Goal: Find specific page/section: Find specific page/section

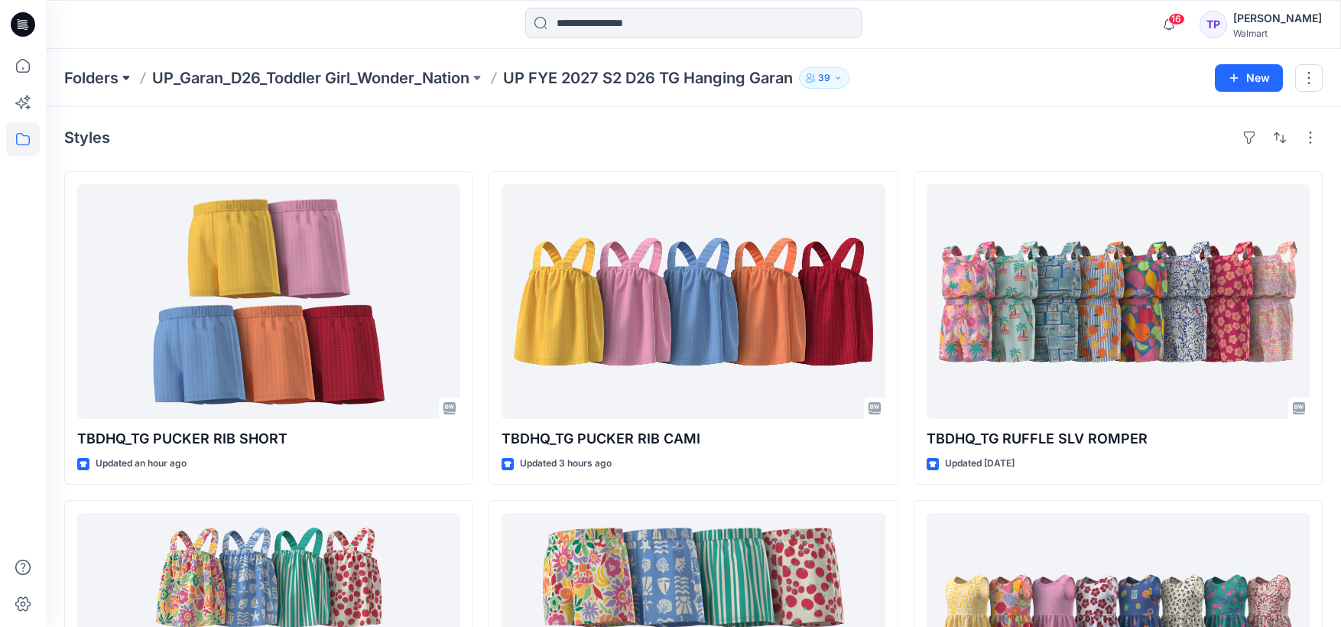
click at [123, 74] on button at bounding box center [126, 77] width 15 height 21
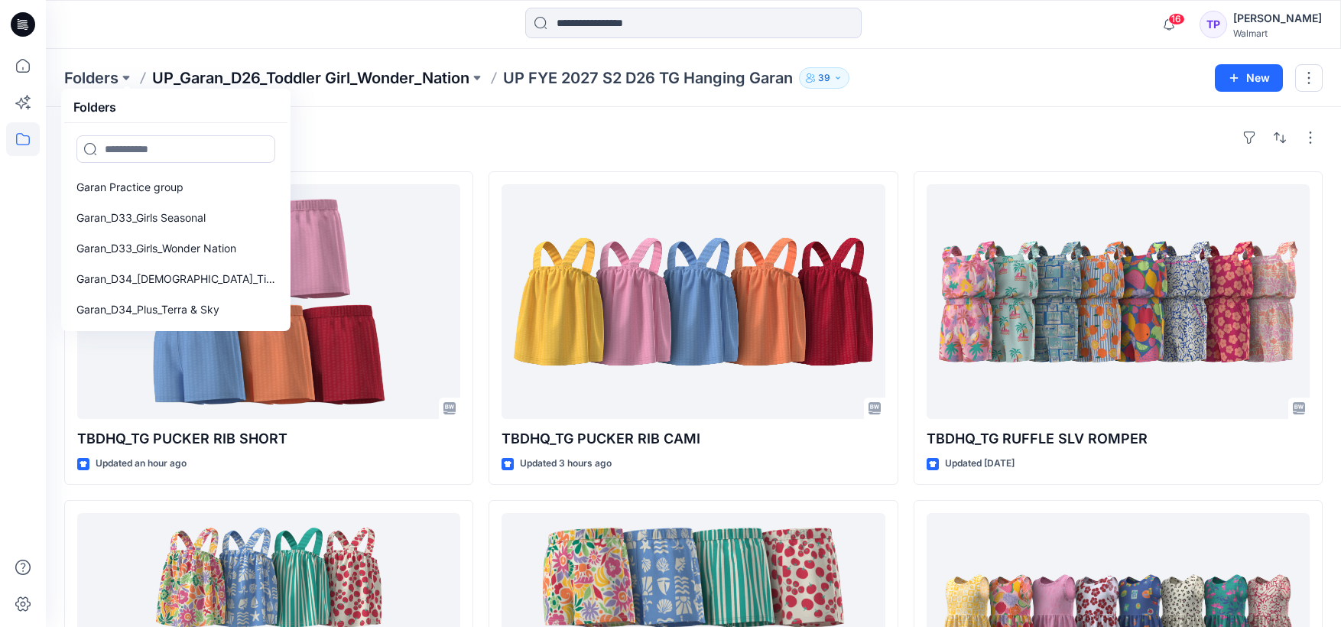
click at [229, 74] on p "UP_Garan_D26_Toddler Girl_Wonder_Nation" at bounding box center [310, 77] width 317 height 21
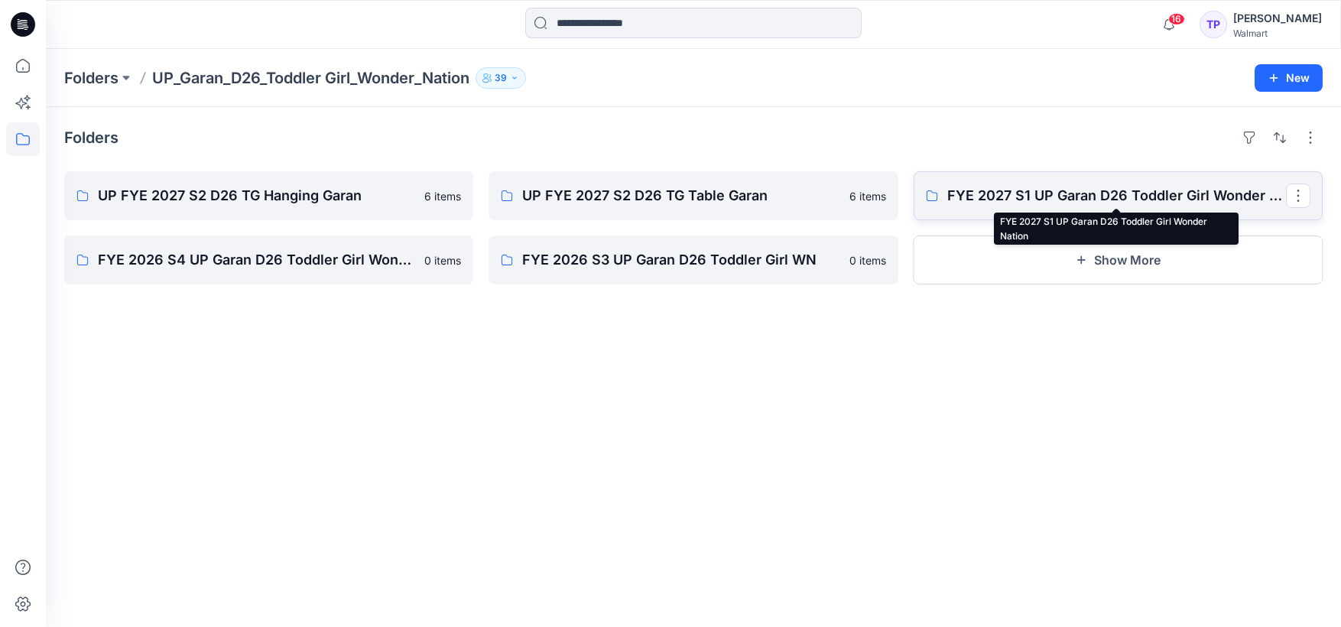
click at [1165, 200] on p "FYE 2027 S1 UP Garan D26 Toddler Girl Wonder Nation" at bounding box center [1117, 195] width 339 height 21
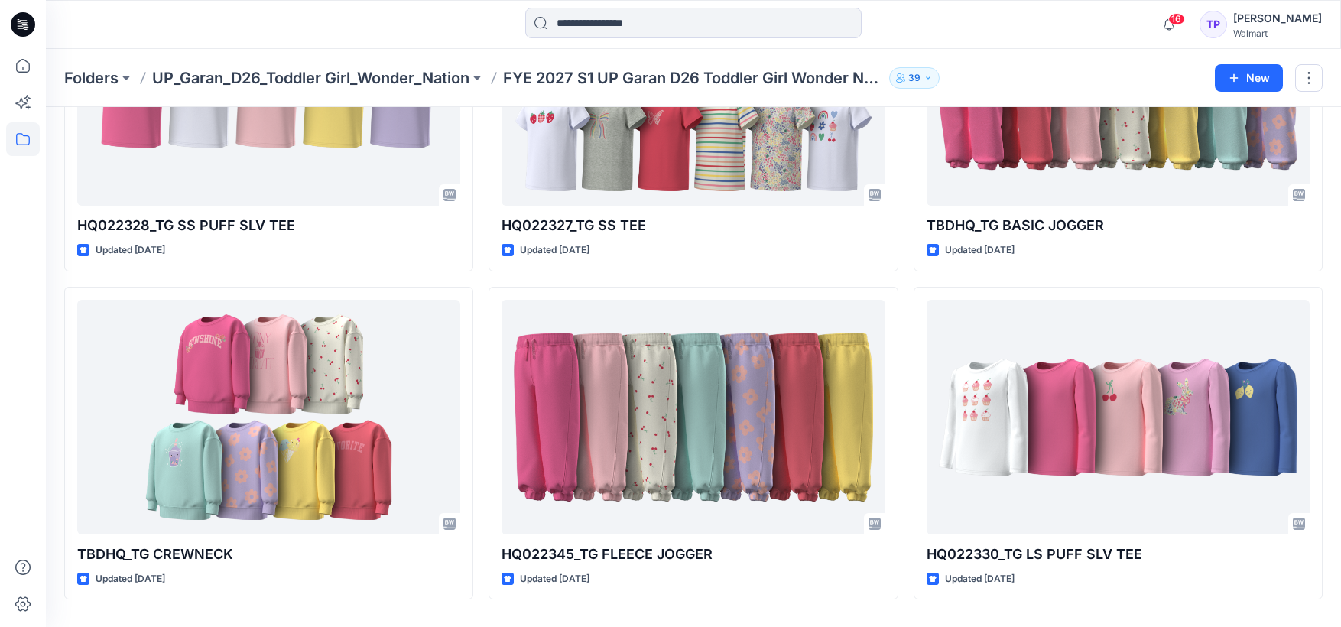
scroll to position [875, 0]
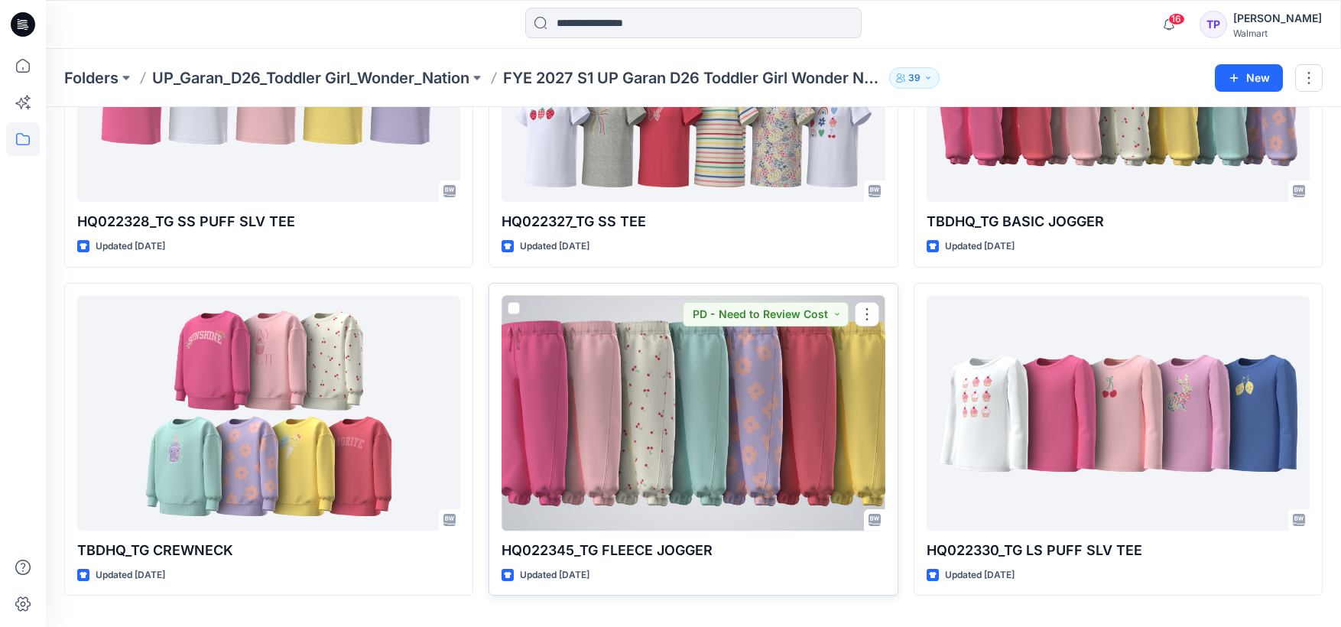
click at [756, 429] on div at bounding box center [693, 413] width 383 height 235
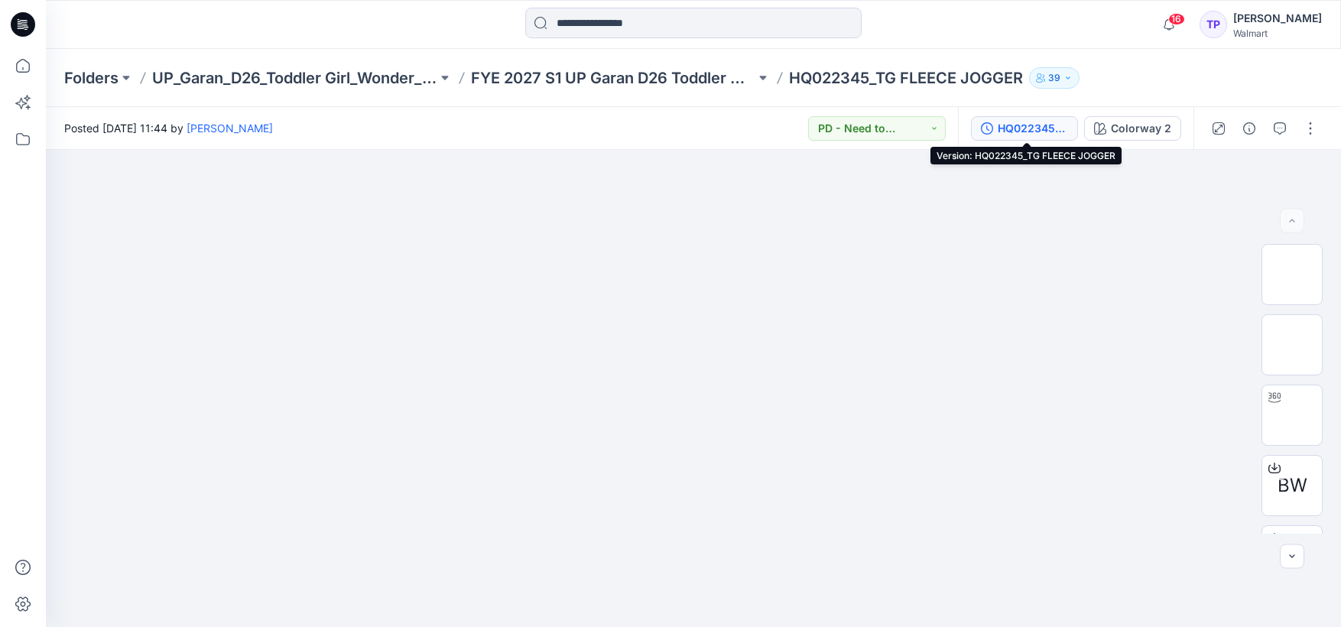
click at [1047, 128] on div "HQ022345_TG FLEECE JOGGER" at bounding box center [1033, 128] width 70 height 17
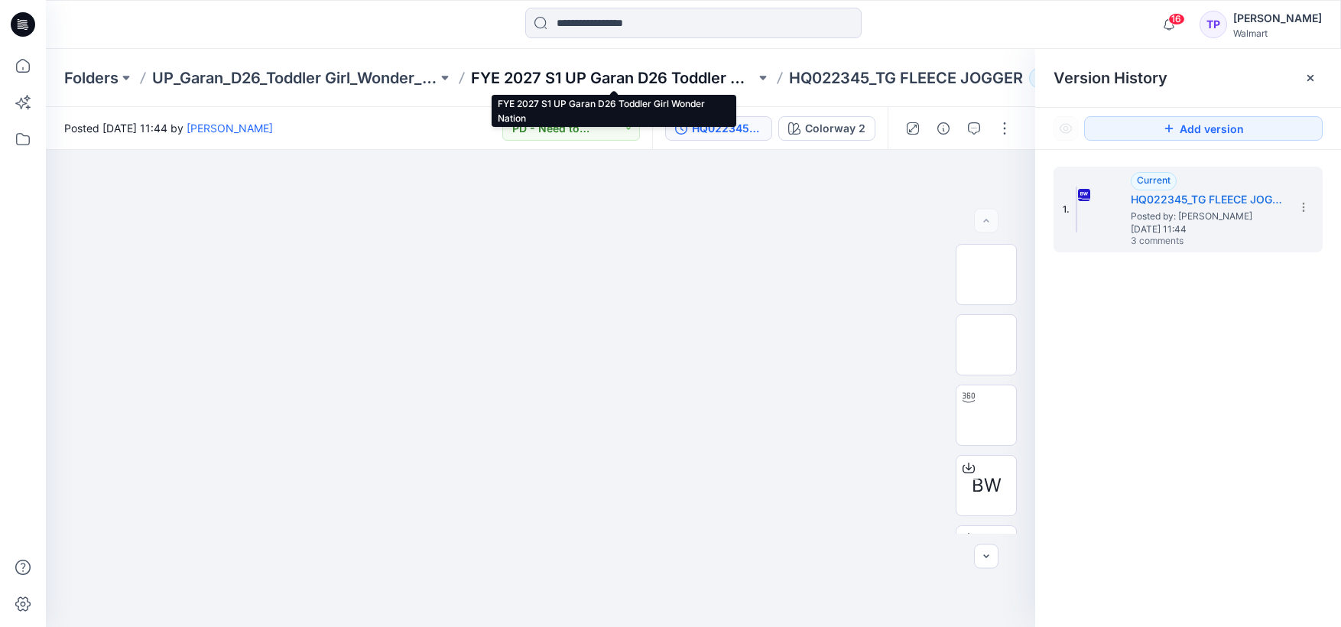
click at [647, 71] on p "FYE 2027 S1 UP Garan D26 Toddler Girl Wonder Nation" at bounding box center [613, 77] width 285 height 21
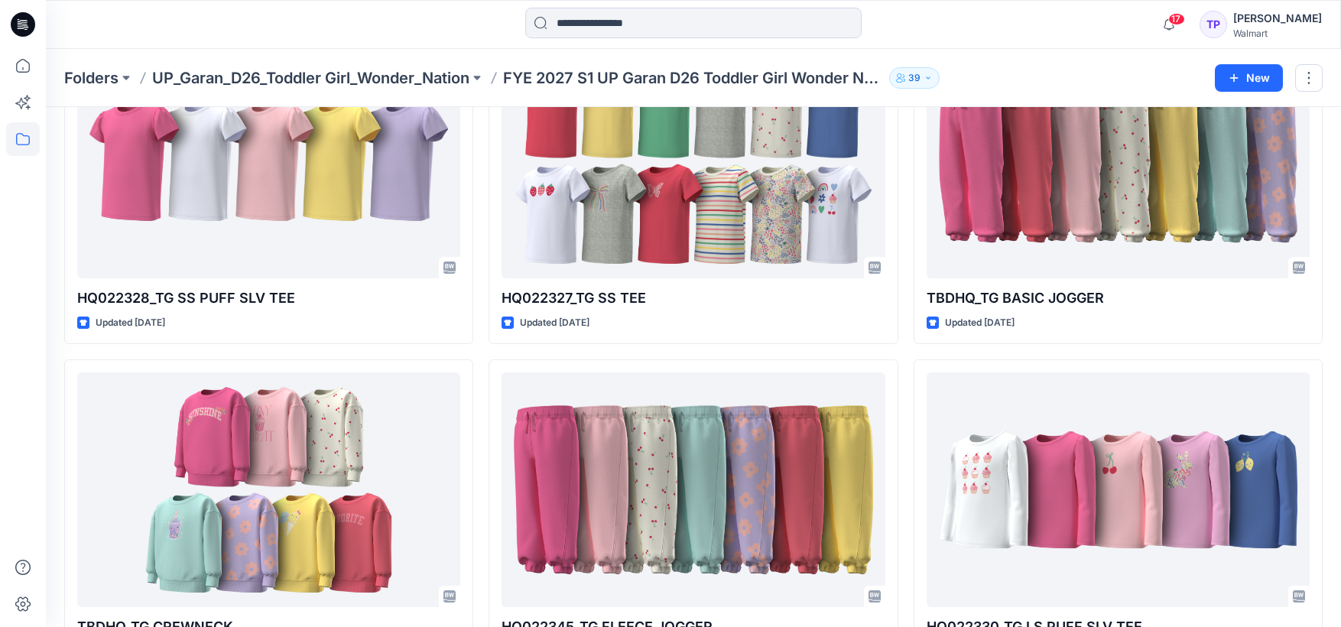
scroll to position [895, 0]
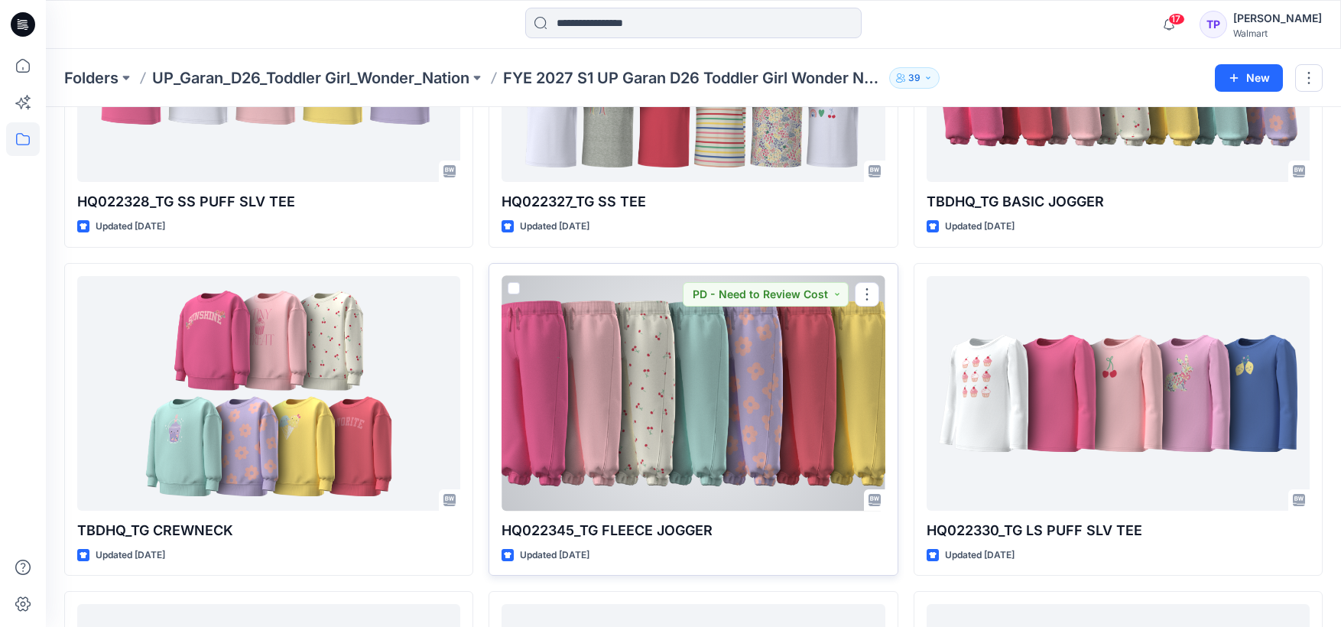
click at [689, 408] on div at bounding box center [693, 393] width 383 height 235
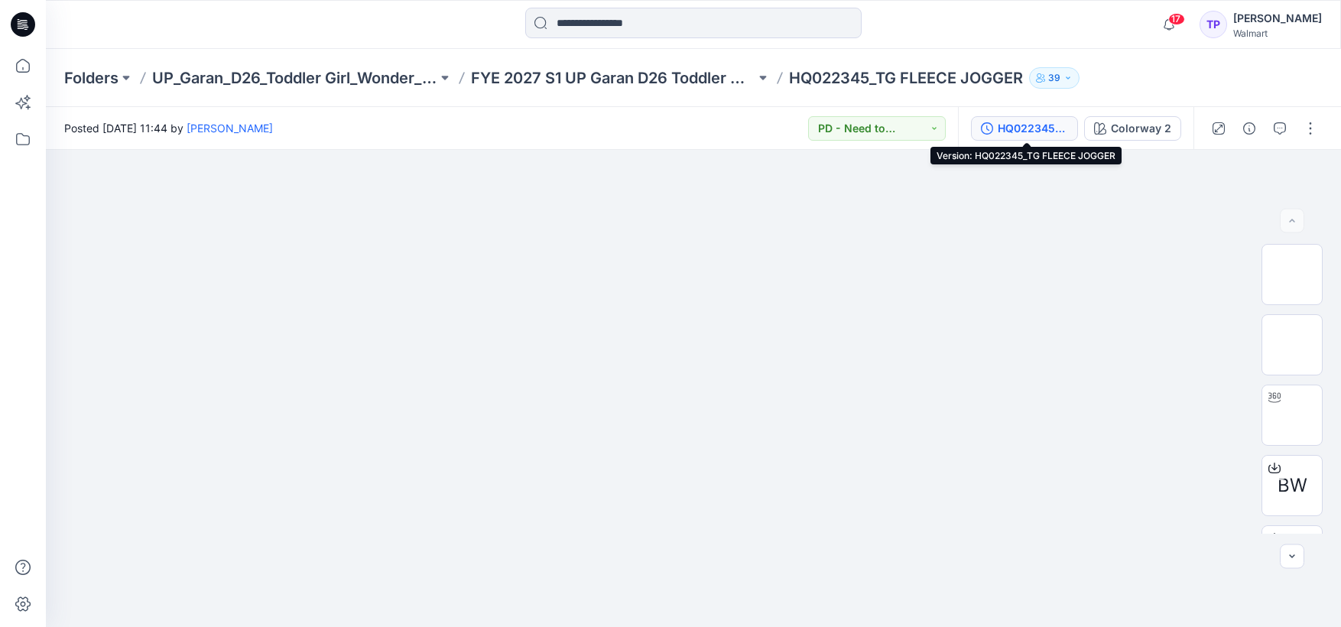
click at [1052, 126] on div "HQ022345_TG FLEECE JOGGER" at bounding box center [1033, 128] width 70 height 17
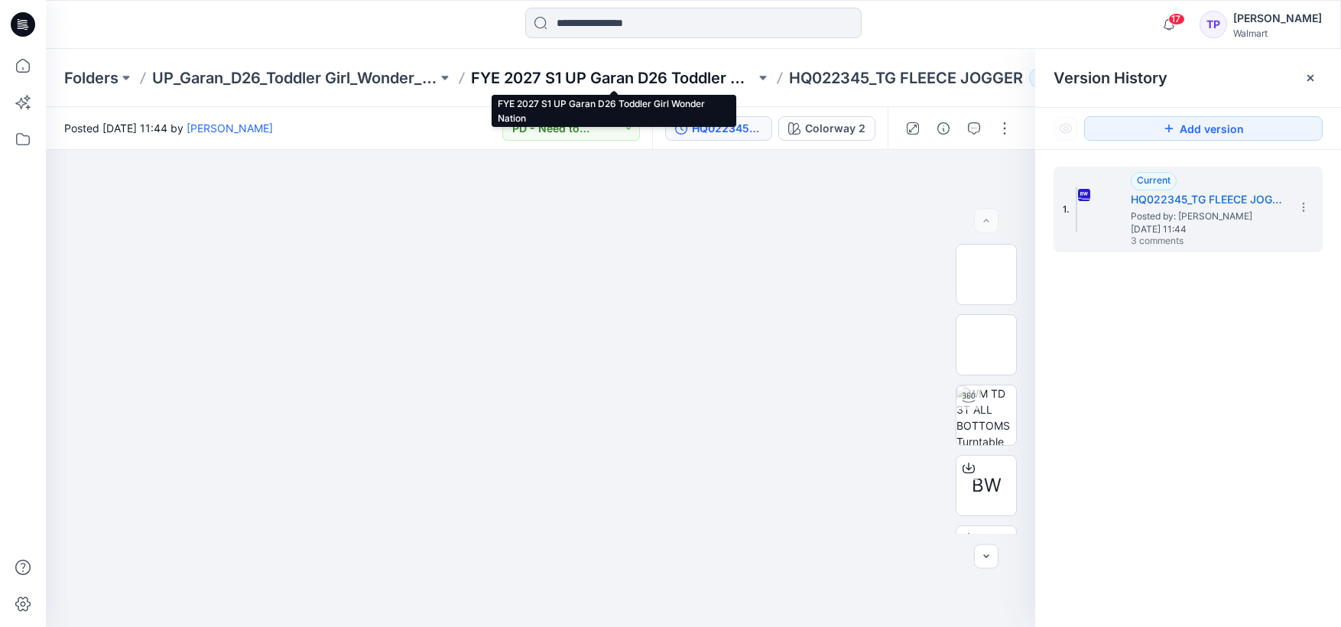
click at [592, 76] on p "FYE 2027 S1 UP Garan D26 Toddler Girl Wonder Nation" at bounding box center [613, 77] width 285 height 21
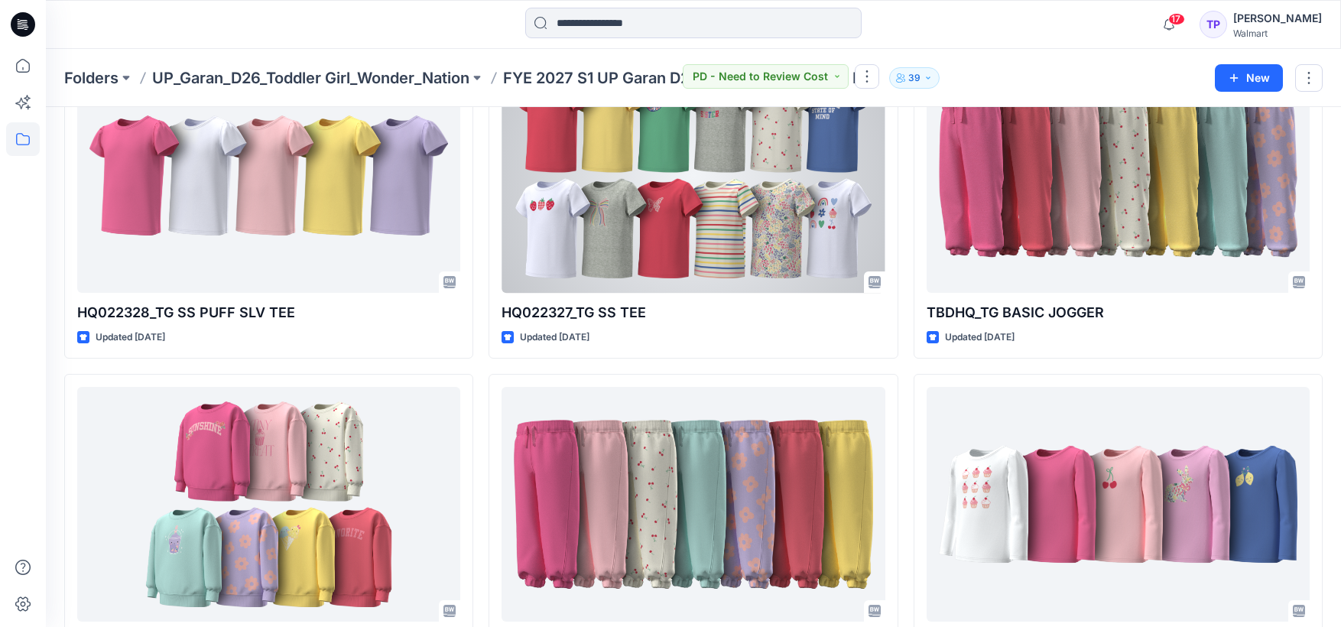
scroll to position [804, 0]
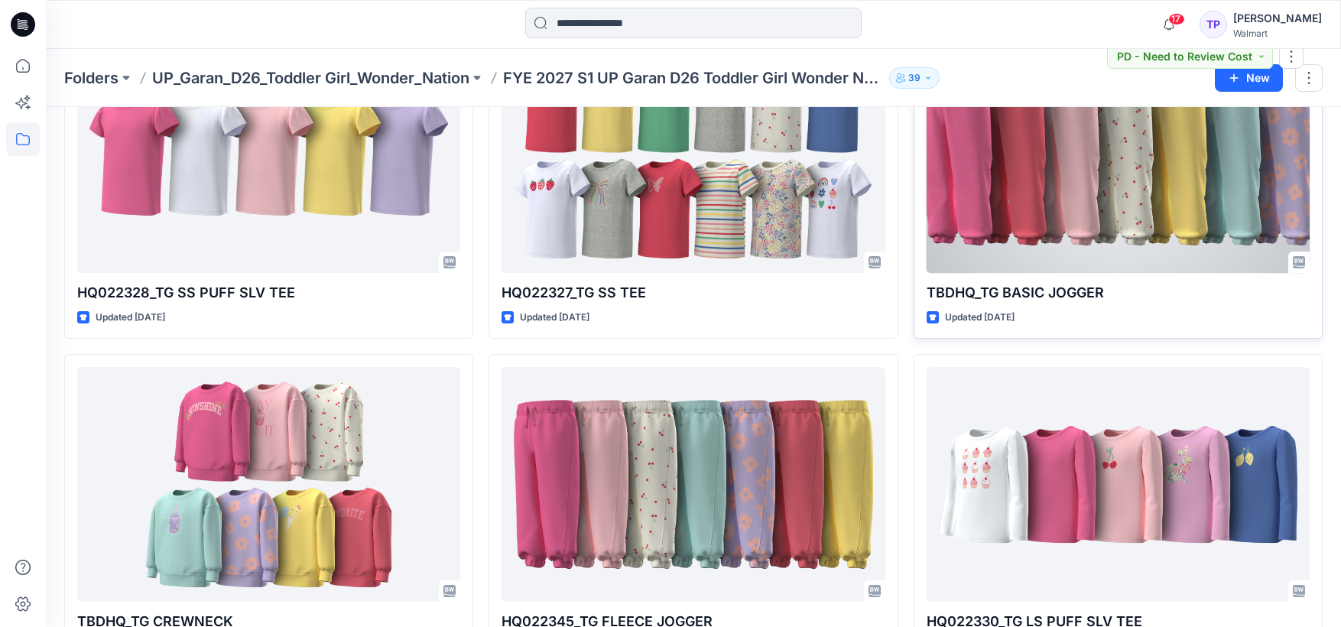
click at [1212, 189] on div at bounding box center [1118, 155] width 383 height 235
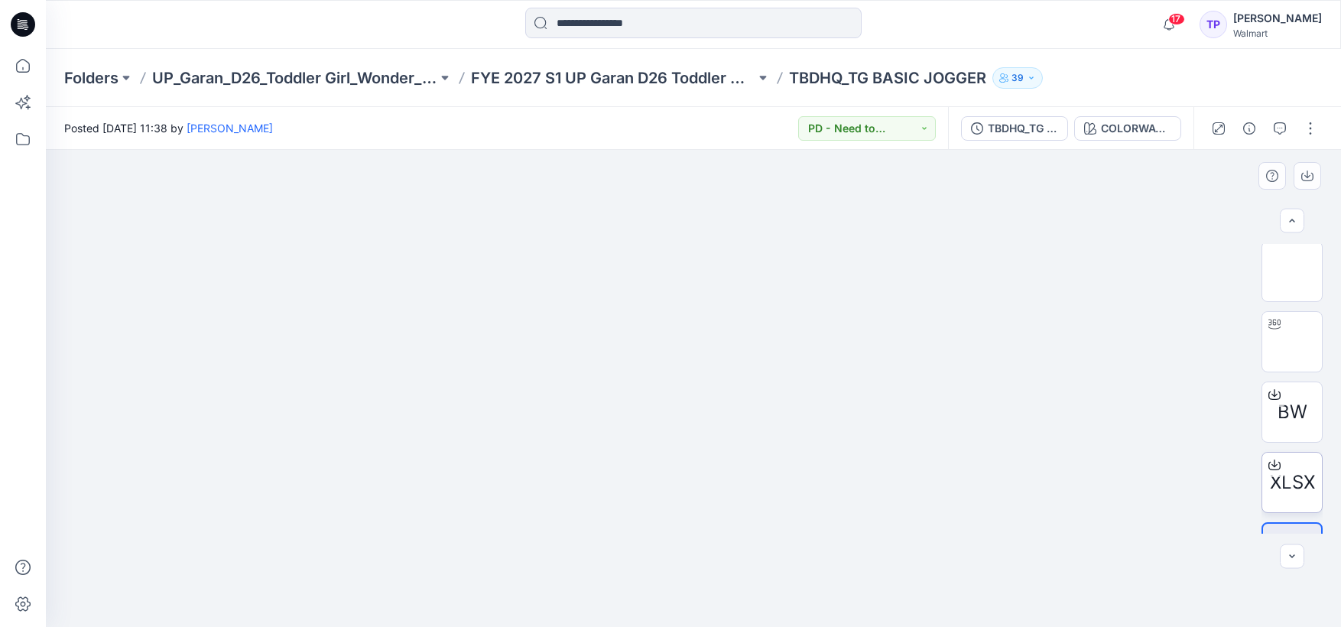
scroll to position [123, 0]
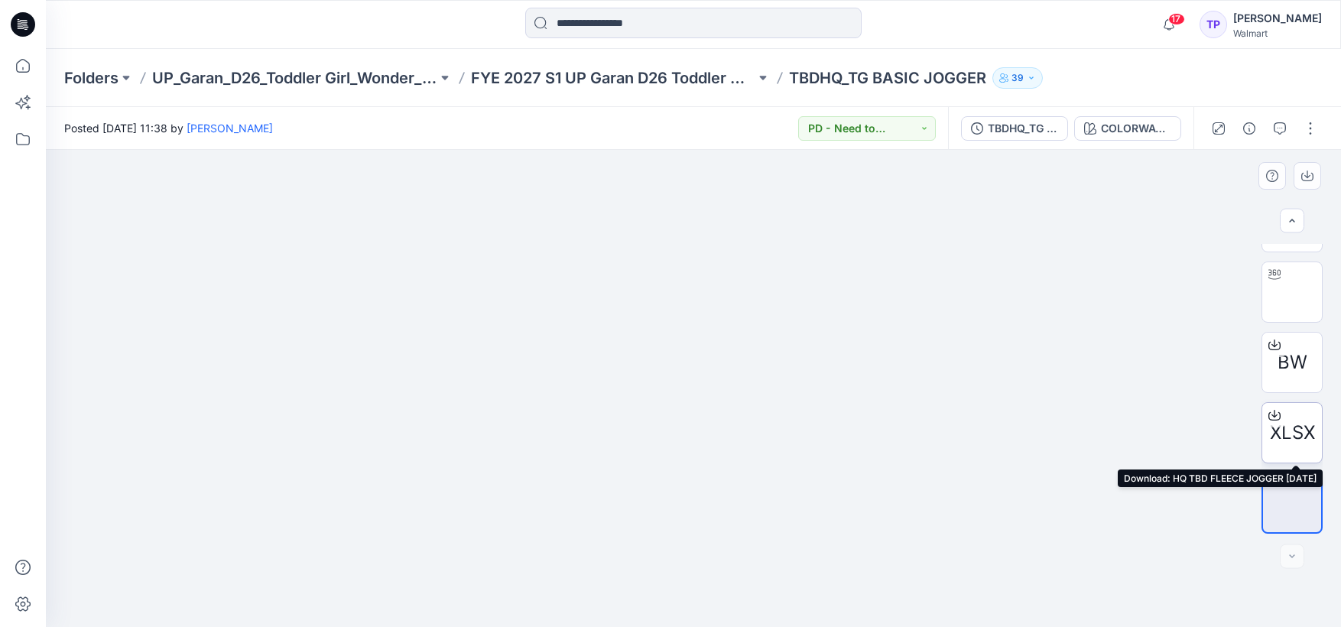
click at [1270, 410] on icon at bounding box center [1275, 415] width 12 height 12
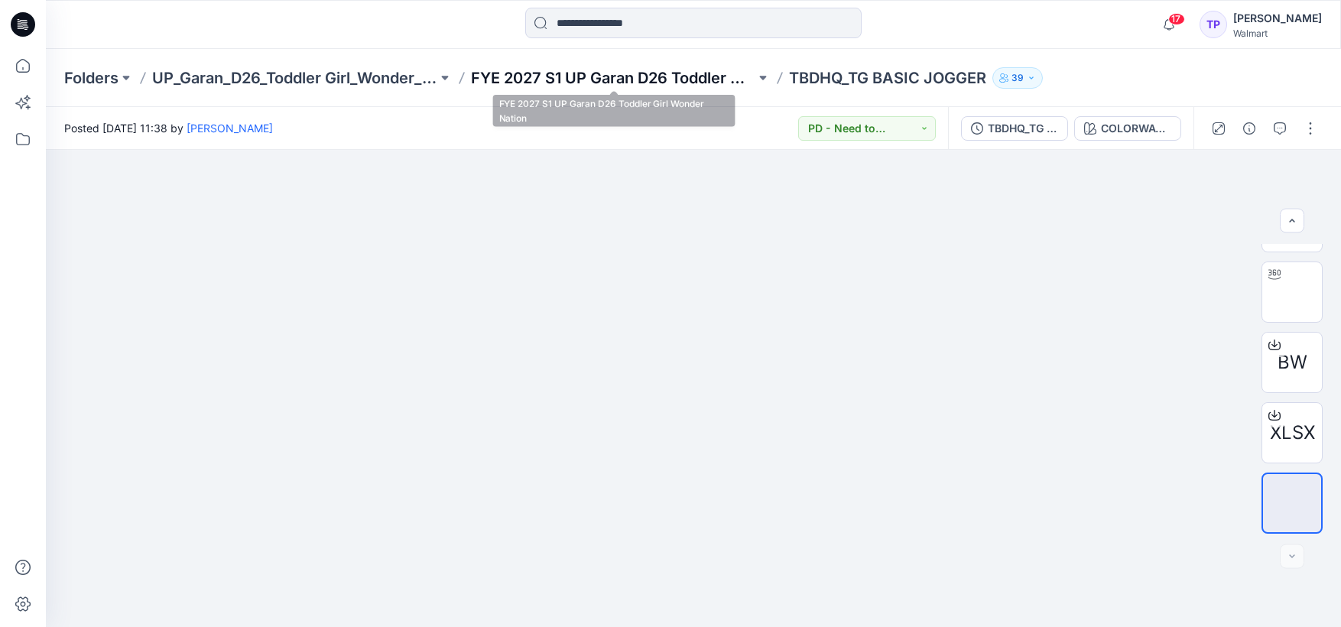
click at [638, 76] on p "FYE 2027 S1 UP Garan D26 Toddler Girl Wonder Nation" at bounding box center [613, 77] width 285 height 21
